Goal: Transaction & Acquisition: Purchase product/service

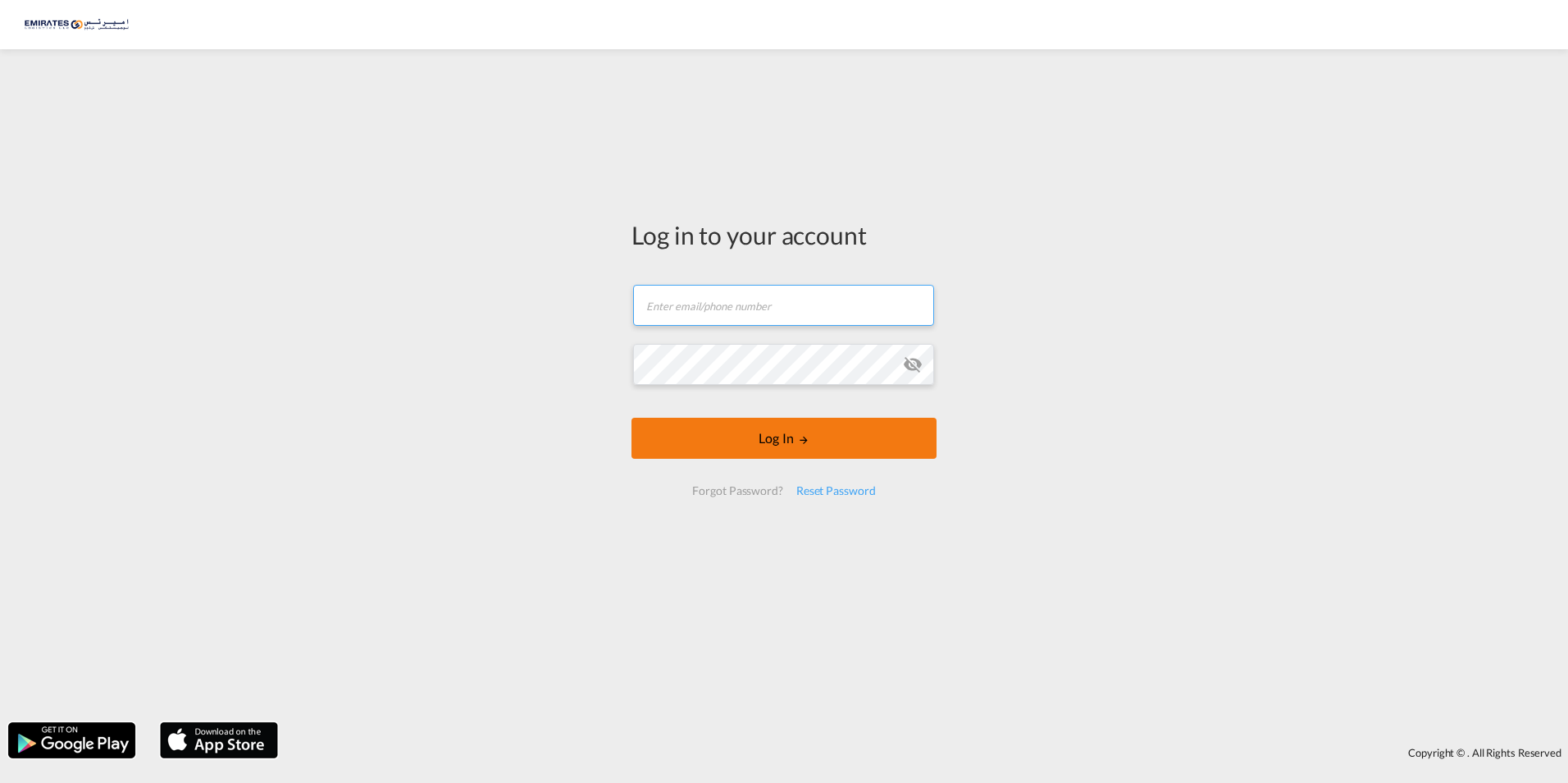
type input "[PERSON_NAME][EMAIL_ADDRESS][DOMAIN_NAME]"
click at [757, 437] on button "Log In" at bounding box center [784, 438] width 305 height 41
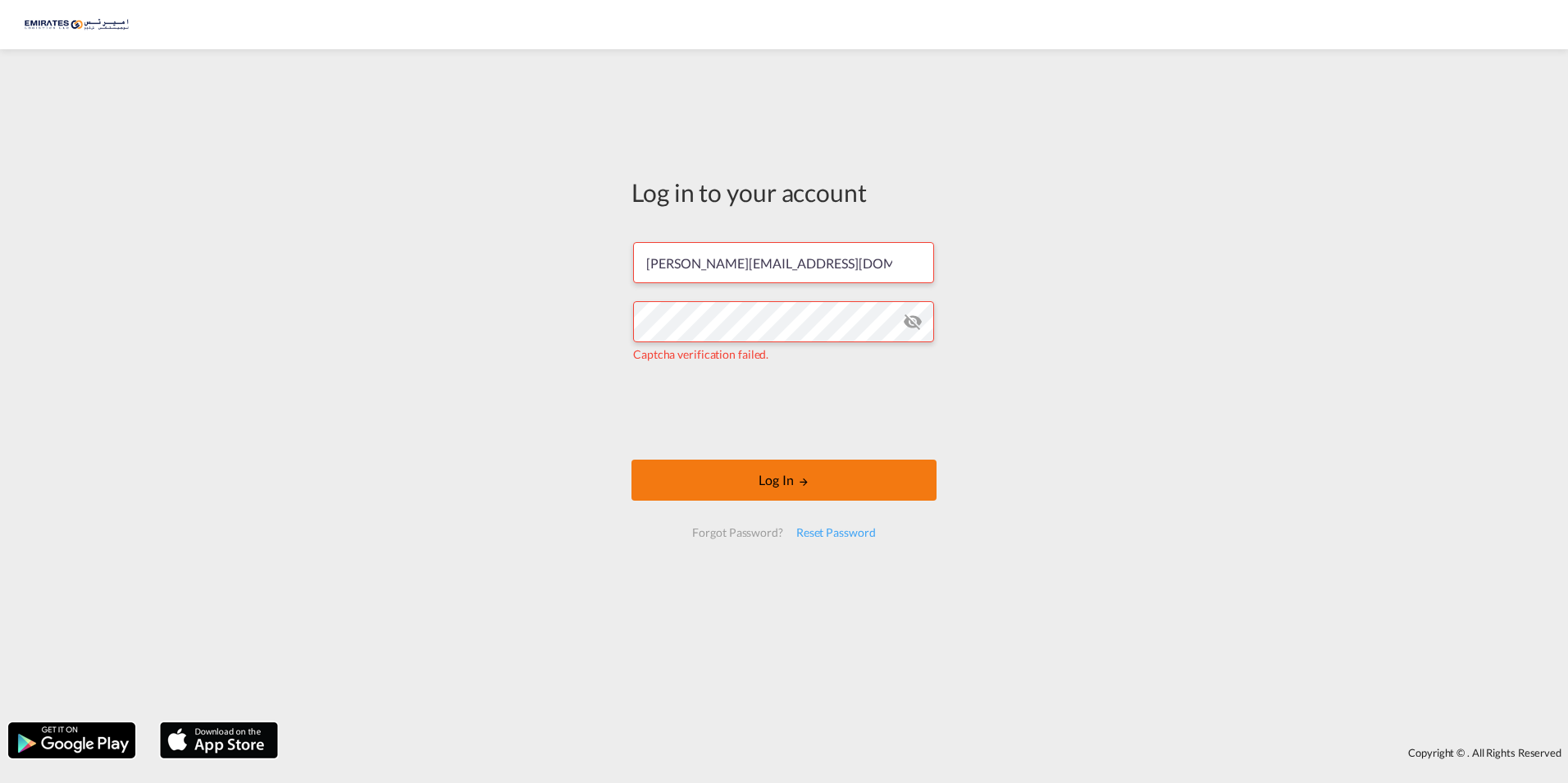
click at [767, 478] on button "Log In" at bounding box center [784, 479] width 305 height 41
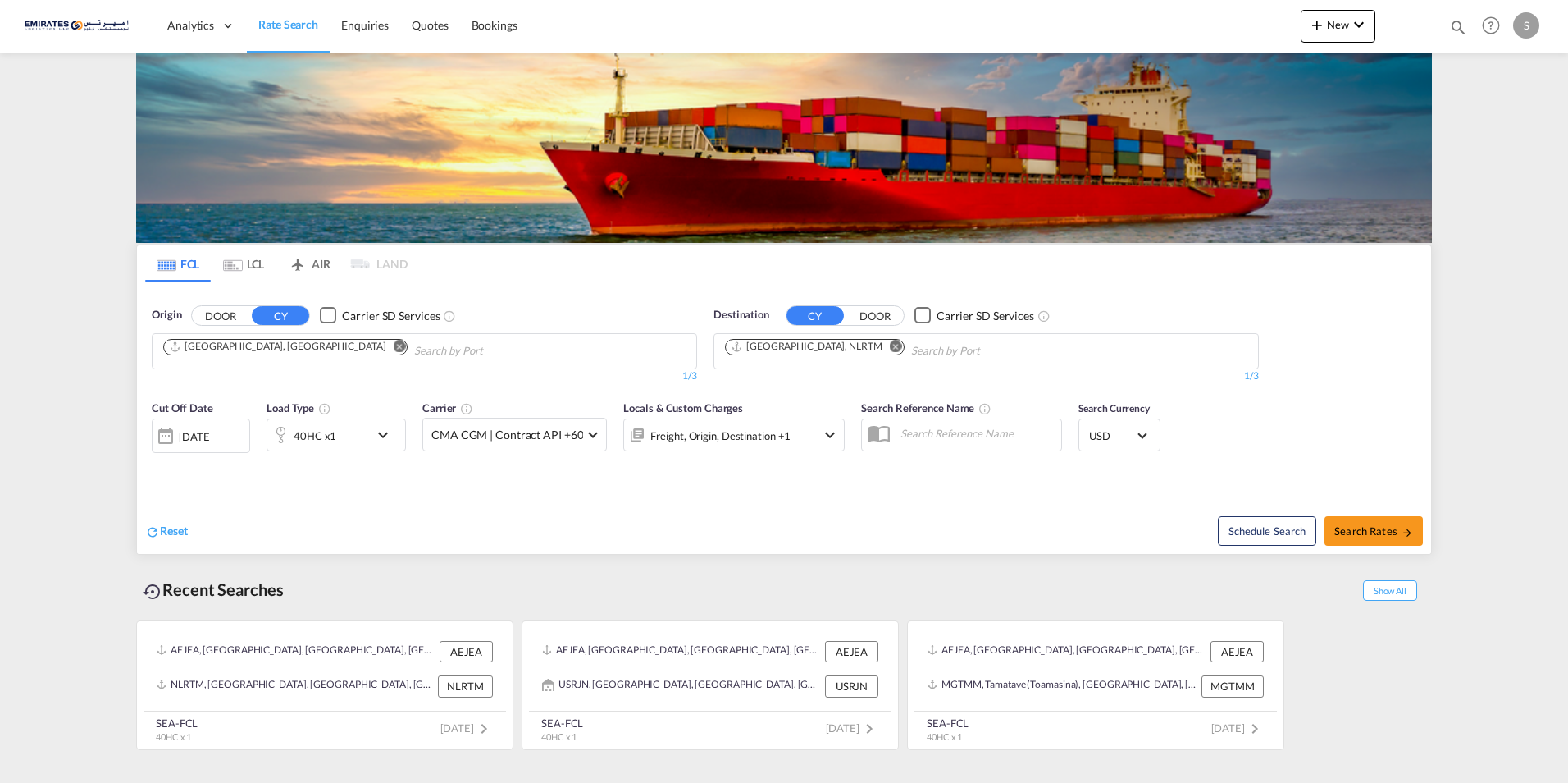
click at [890, 344] on md-icon "Remove" at bounding box center [896, 345] width 13 height 13
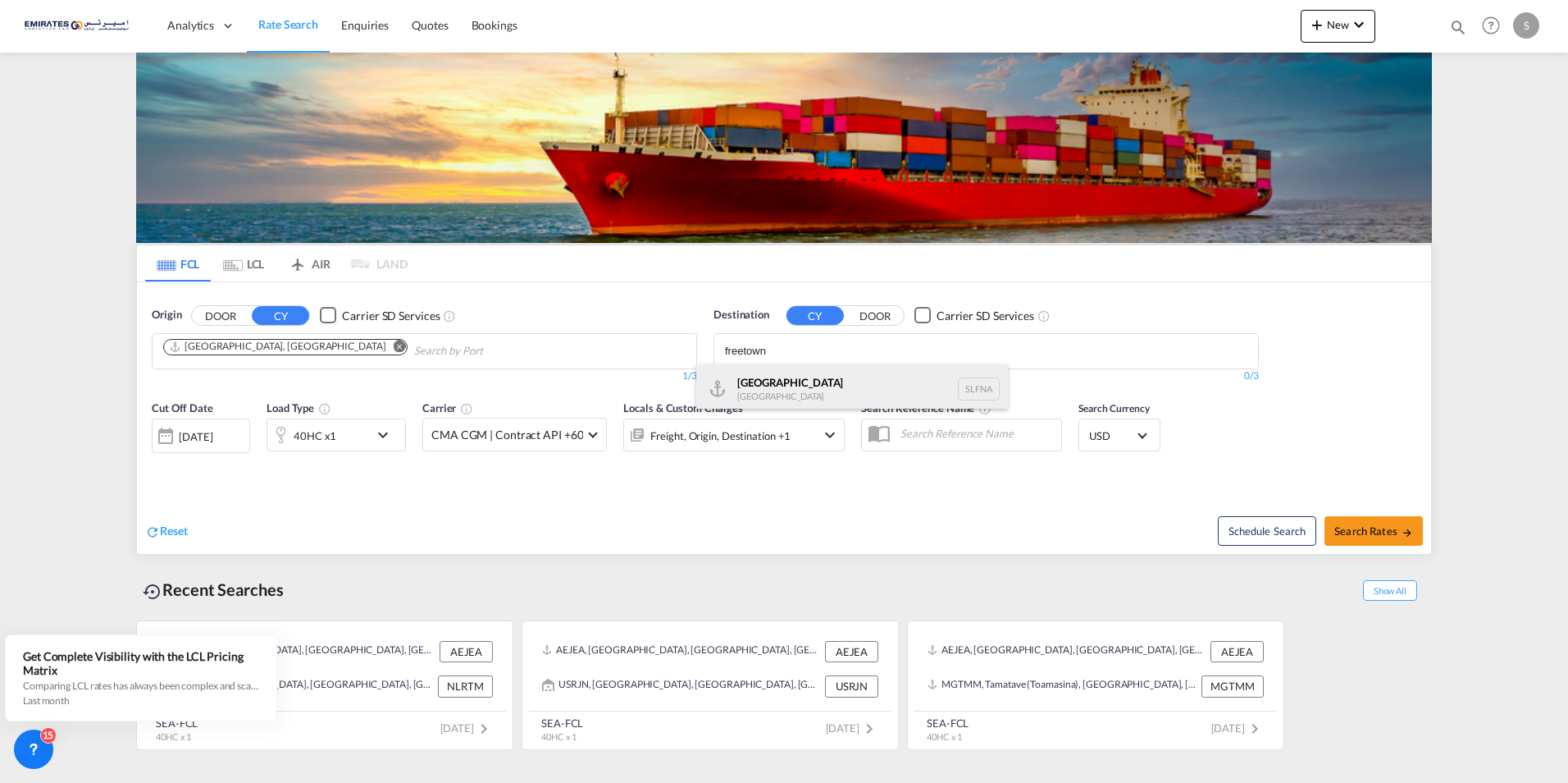
type input "freetown"
click at [748, 381] on div "Freetown [GEOGRAPHIC_DATA] [GEOGRAPHIC_DATA]" at bounding box center [852, 388] width 312 height 49
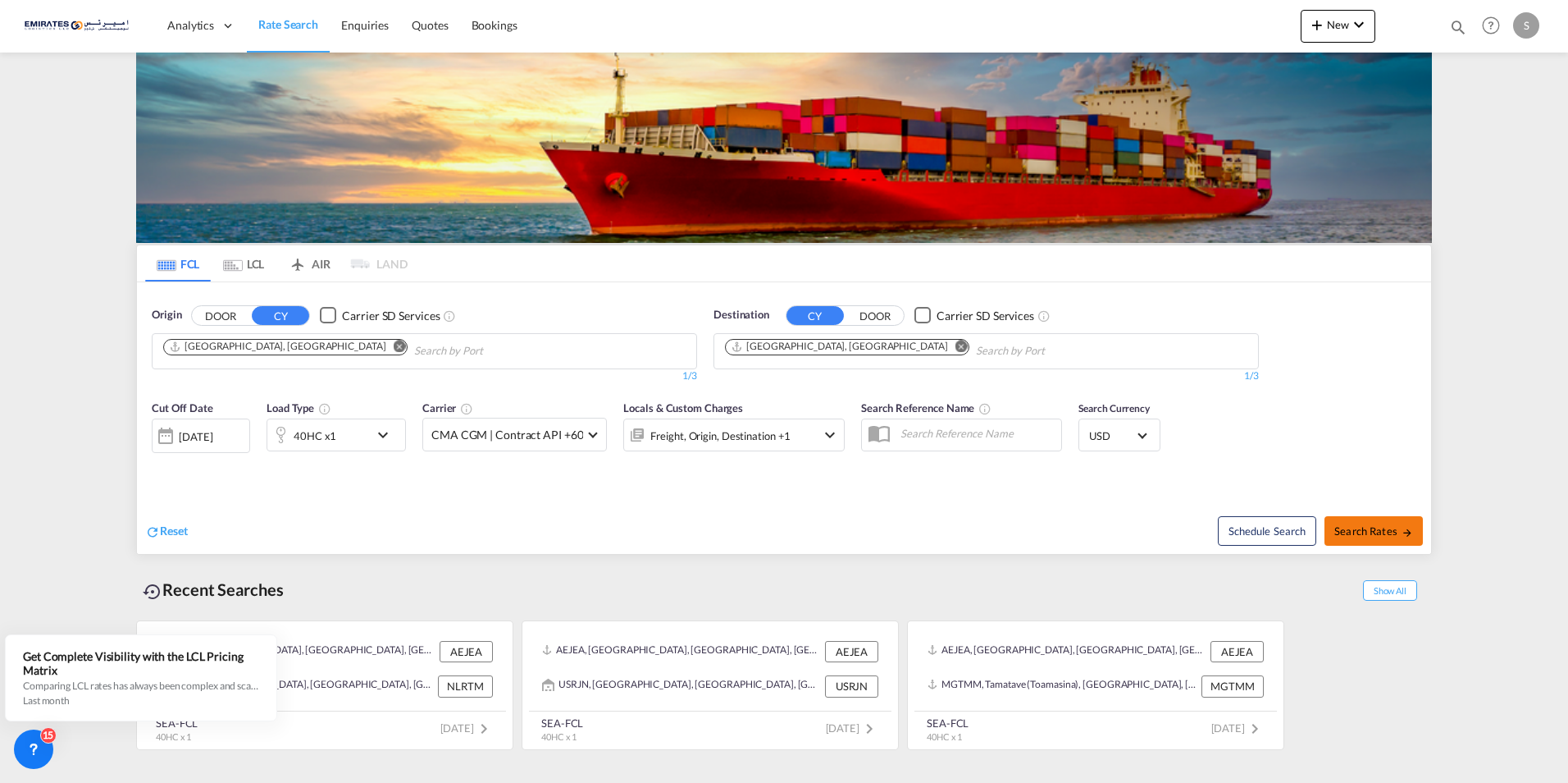
click at [1359, 528] on span "Search Rates" at bounding box center [1374, 531] width 79 height 13
type input "AEJEA to SLFNA / [DATE]"
